Goal: Information Seeking & Learning: Find specific fact

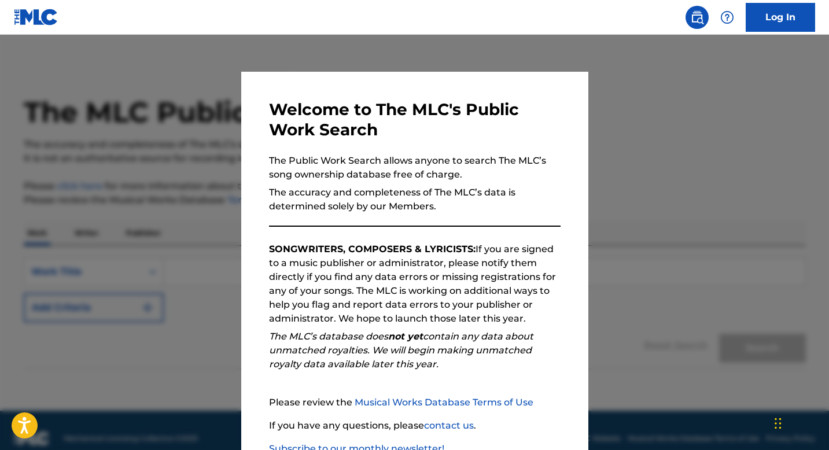
scroll to position [79, 0]
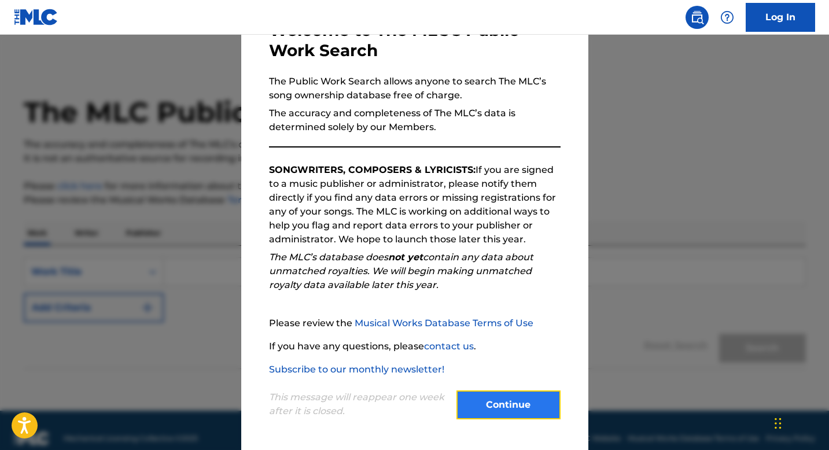
click at [494, 395] on button "Continue" at bounding box center [508, 404] width 104 height 29
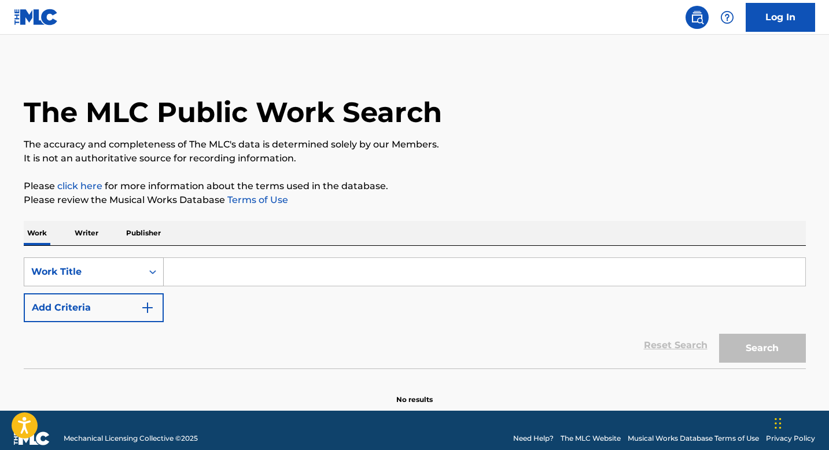
click at [145, 269] on div "Search Form" at bounding box center [152, 271] width 21 height 21
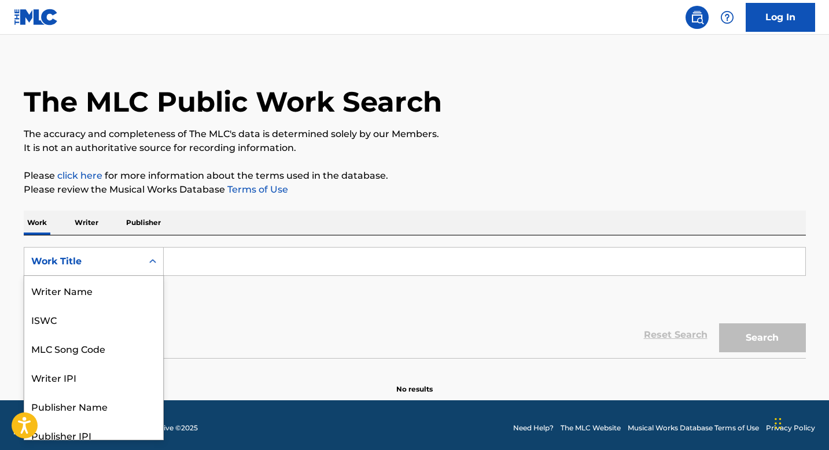
scroll to position [58, 0]
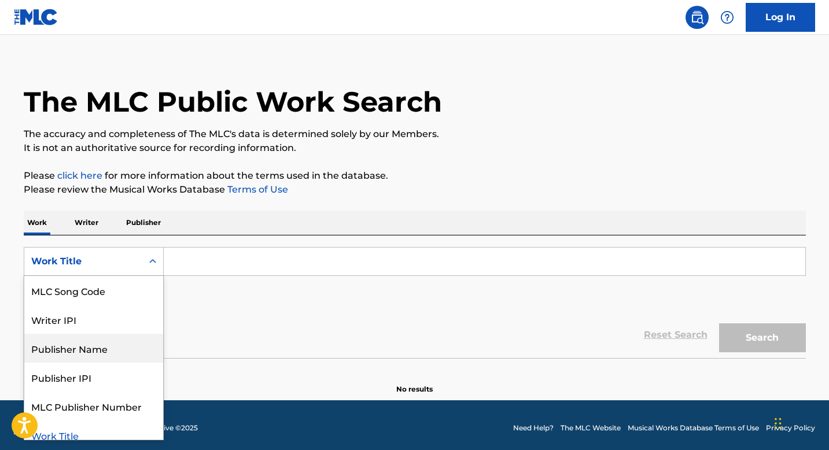
click at [107, 352] on div "Publisher Name" at bounding box center [93, 348] width 139 height 29
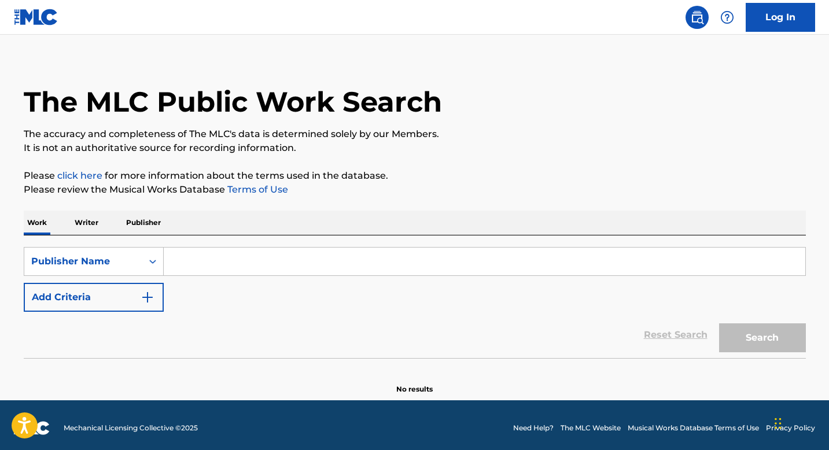
click at [226, 267] on input "Search Form" at bounding box center [484, 261] width 641 height 28
click at [152, 262] on icon "Search Form" at bounding box center [153, 262] width 12 height 12
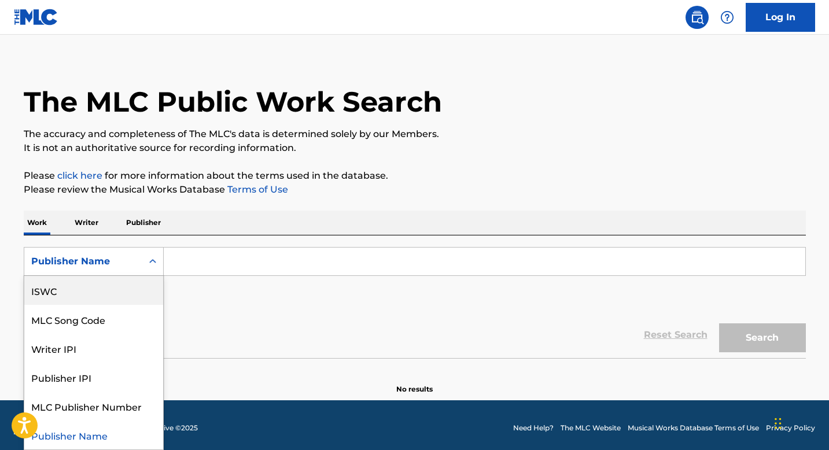
click at [94, 290] on div "ISWC" at bounding box center [93, 290] width 139 height 29
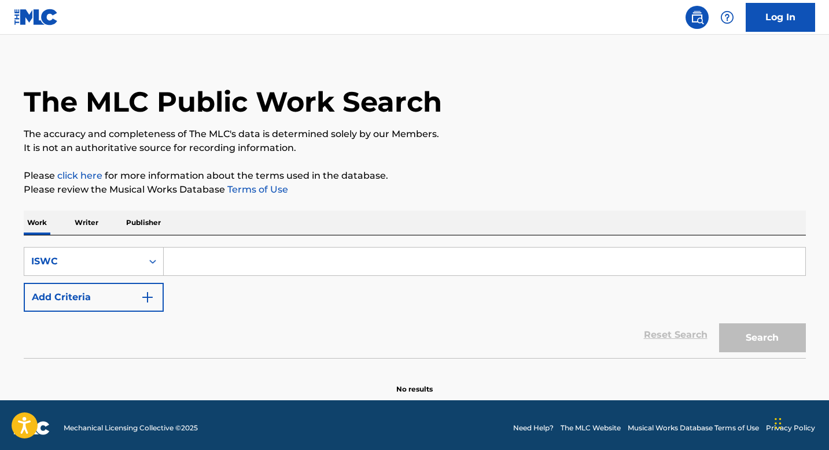
click at [267, 257] on input "Search Form" at bounding box center [484, 261] width 641 height 28
click at [131, 254] on div "ISWC" at bounding box center [83, 261] width 104 height 14
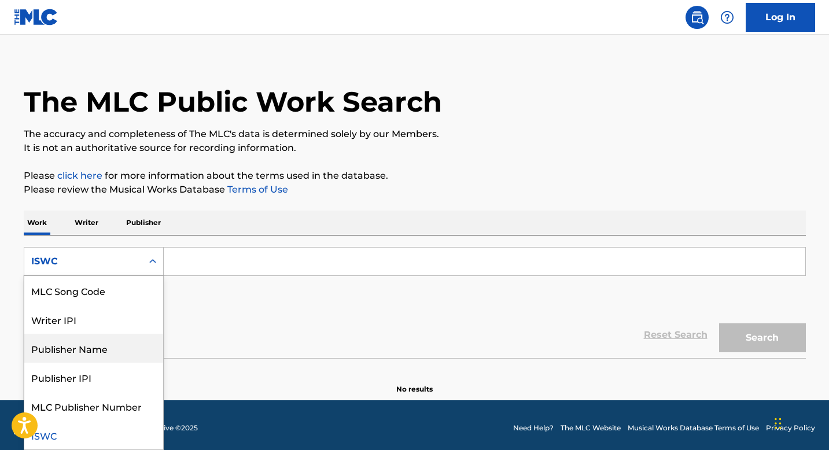
click at [112, 349] on div "Publisher Name" at bounding box center [93, 348] width 139 height 29
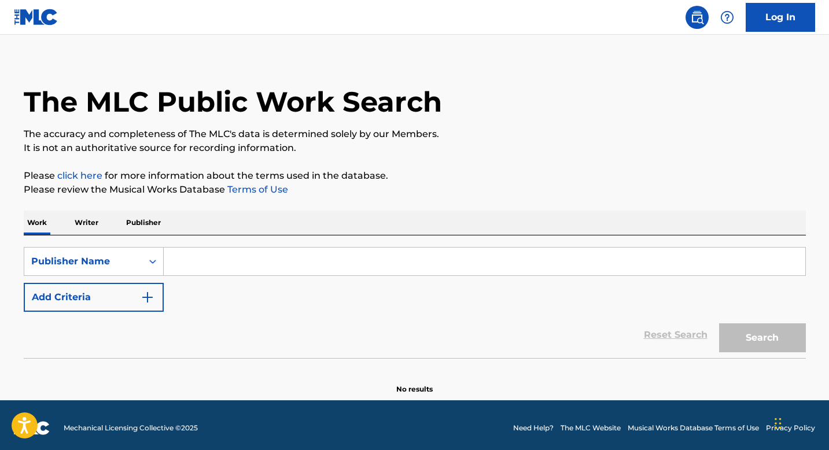
click at [238, 273] on input "Search Form" at bounding box center [484, 261] width 641 height 28
type input "pjmedia publishing"
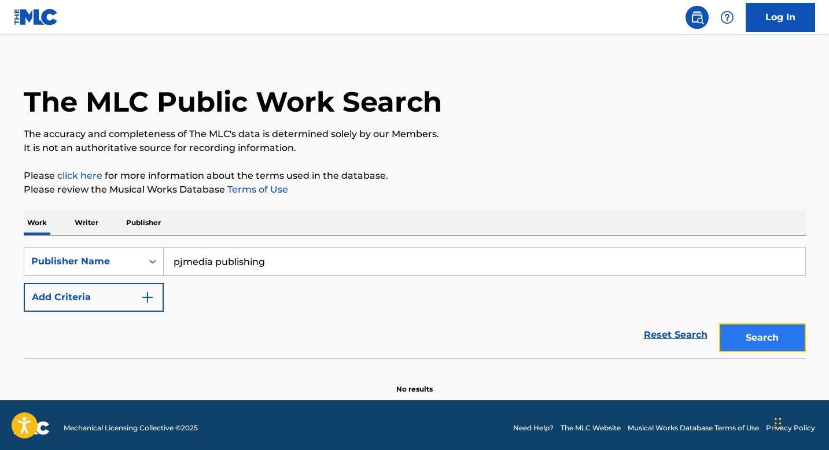
click at [747, 329] on button "Search" at bounding box center [762, 337] width 87 height 29
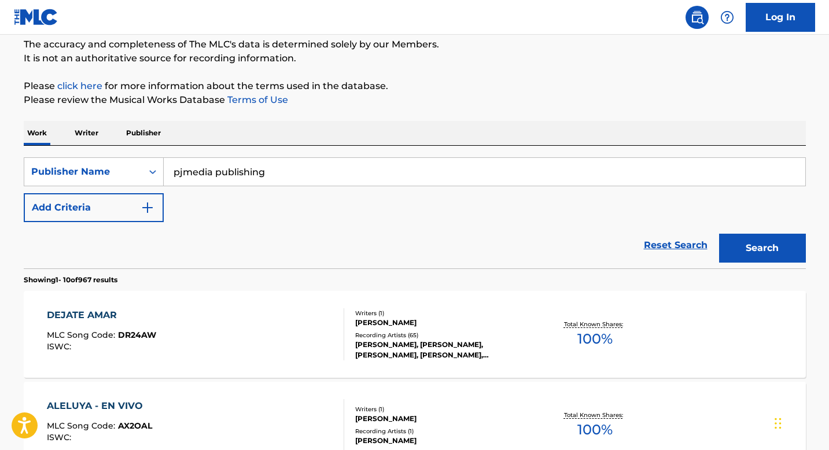
scroll to position [0, 0]
